Goal: Navigation & Orientation: Find specific page/section

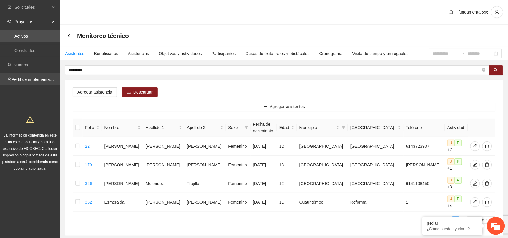
click at [46, 77] on link "Perfil de implementadora" at bounding box center [34, 79] width 47 height 5
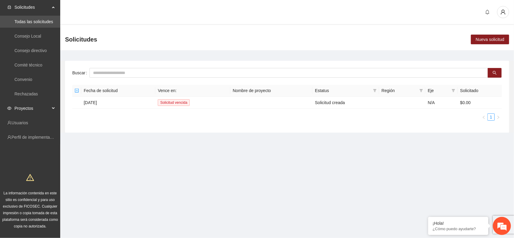
click at [55, 107] on div "Proyectos" at bounding box center [30, 108] width 60 height 12
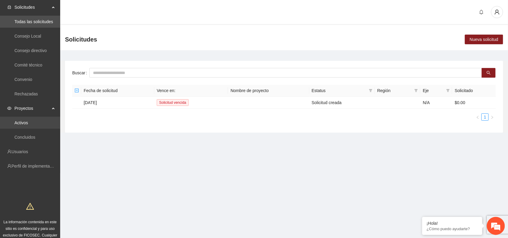
click at [23, 120] on link "Activos" at bounding box center [21, 122] width 14 height 5
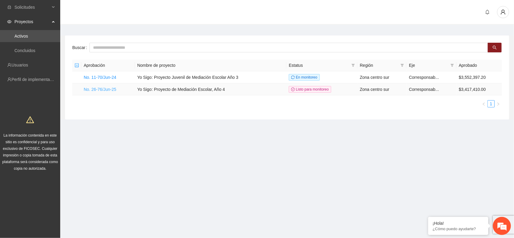
click at [94, 91] on link "No. 26-76/Jun-25" at bounding box center [100, 89] width 32 height 5
